Goal: Go to known website: Access a specific website the user already knows

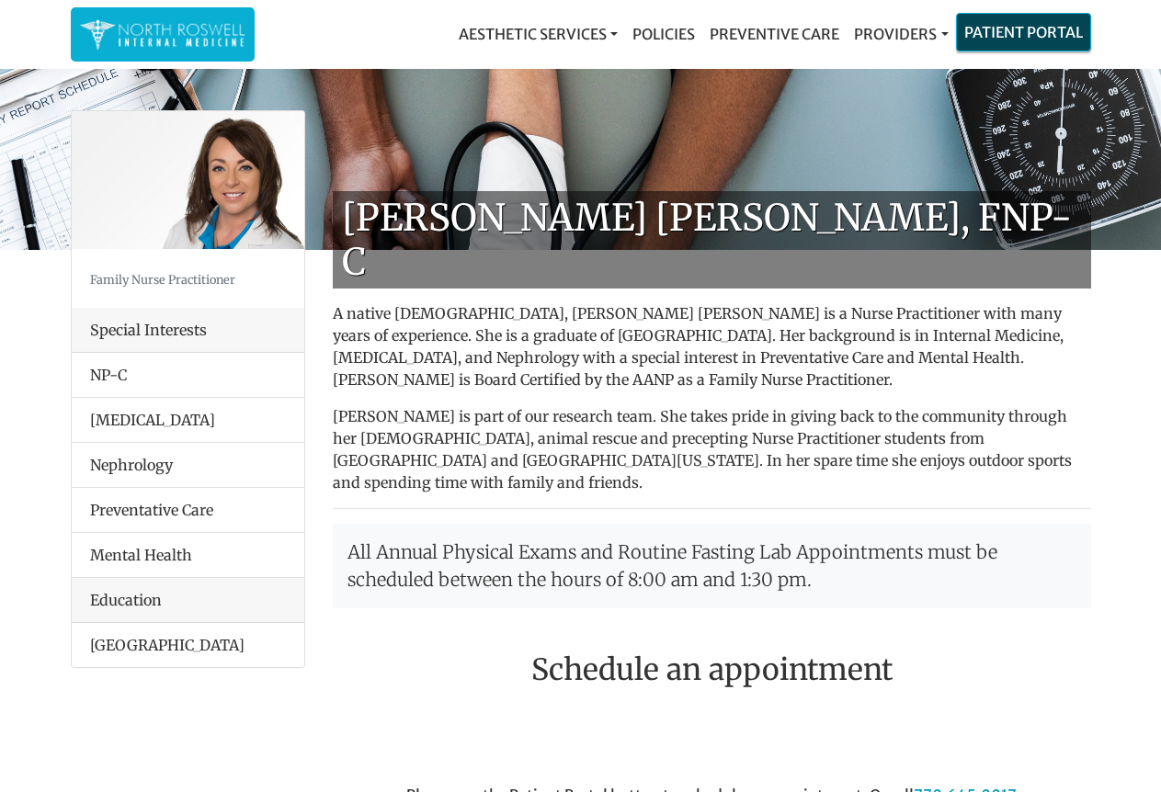
click at [997, 33] on link "Patient Portal" at bounding box center [1023, 32] width 133 height 37
click at [962, 40] on link "Patient Portal" at bounding box center [1023, 32] width 133 height 37
